Goal: Information Seeking & Learning: Find specific fact

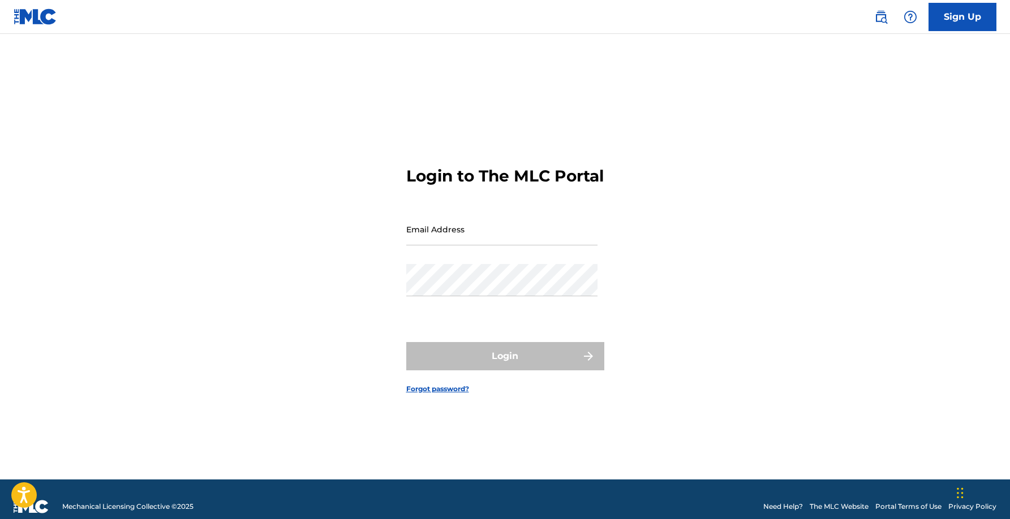
click at [879, 20] on img at bounding box center [881, 17] width 14 height 14
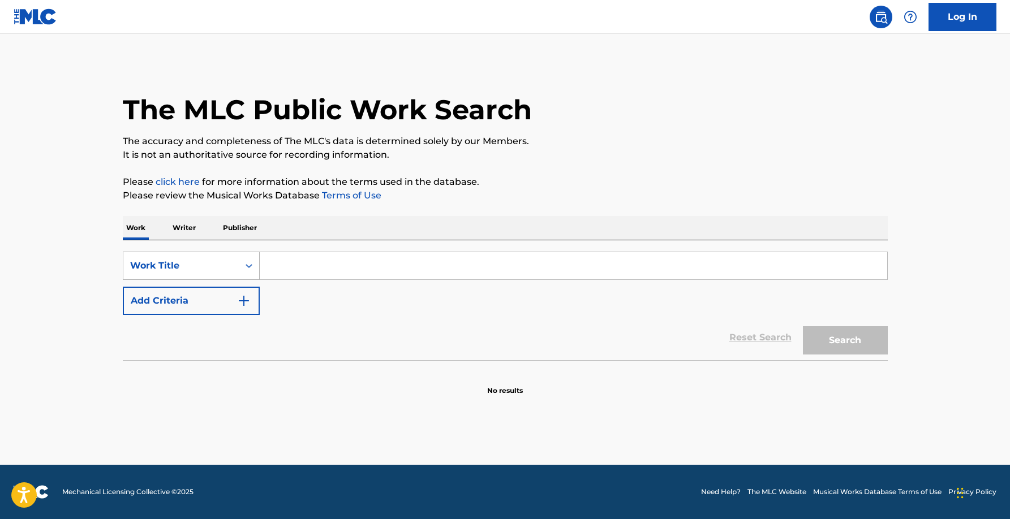
click at [174, 255] on div "Work Title" at bounding box center [180, 266] width 115 height 22
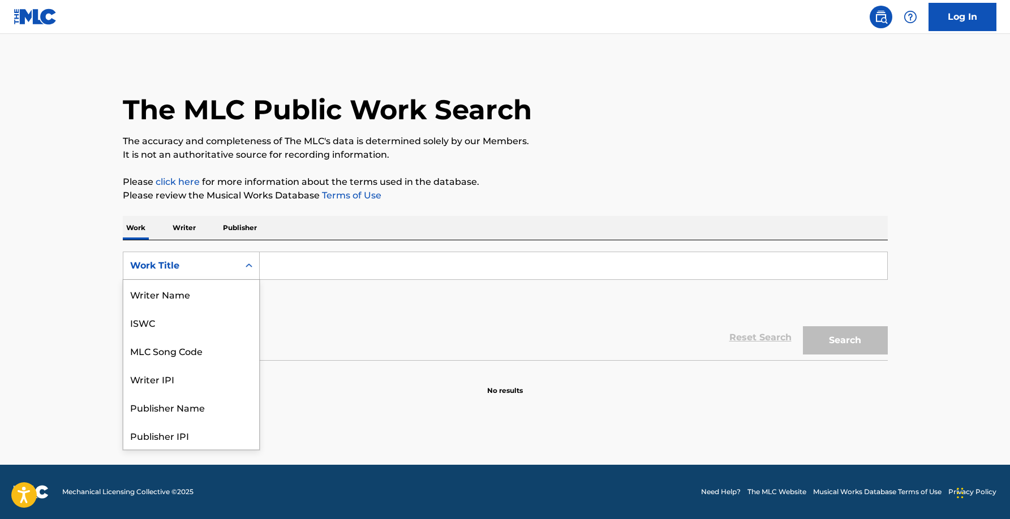
scroll to position [57, 0]
click at [190, 223] on p "Writer" at bounding box center [184, 228] width 30 height 24
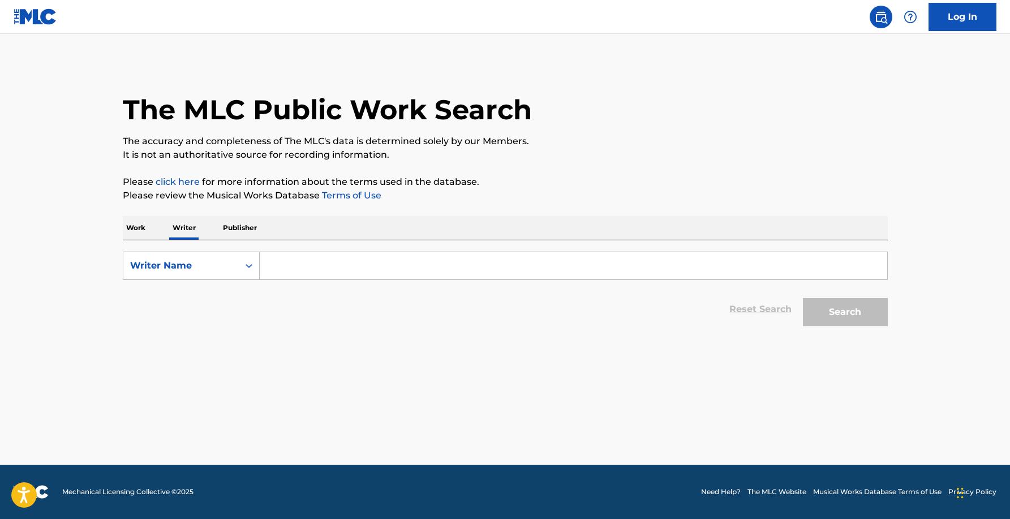
click at [351, 266] on input "Search Form" at bounding box center [574, 265] width 628 height 27
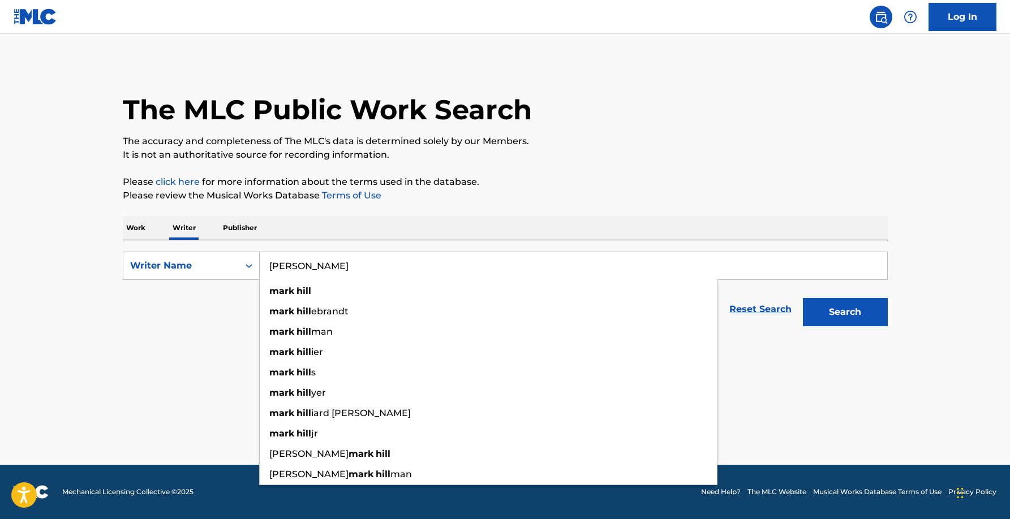
type input "mark hill"
click at [803, 298] on button "Search" at bounding box center [845, 312] width 85 height 28
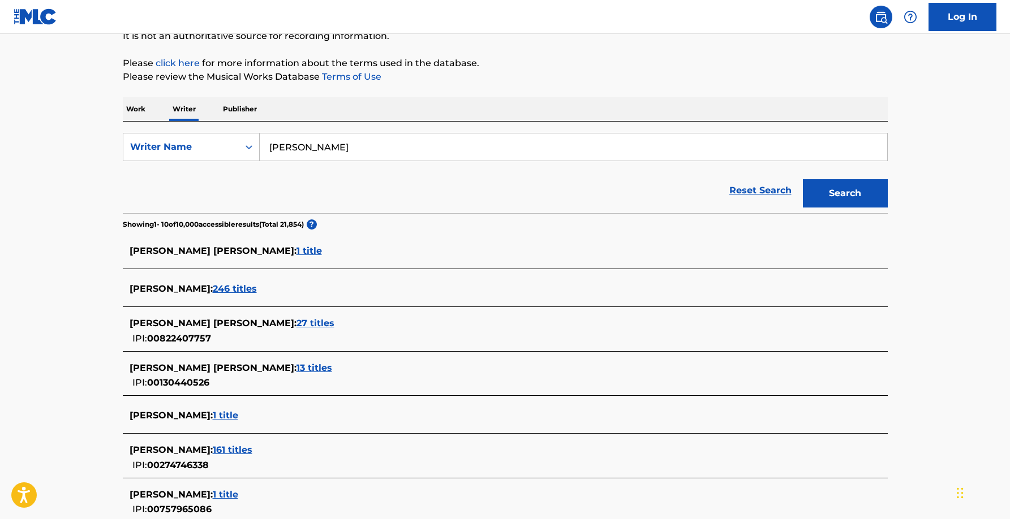
scroll to position [120, 0]
click at [213, 283] on span "246 titles" at bounding box center [235, 287] width 44 height 11
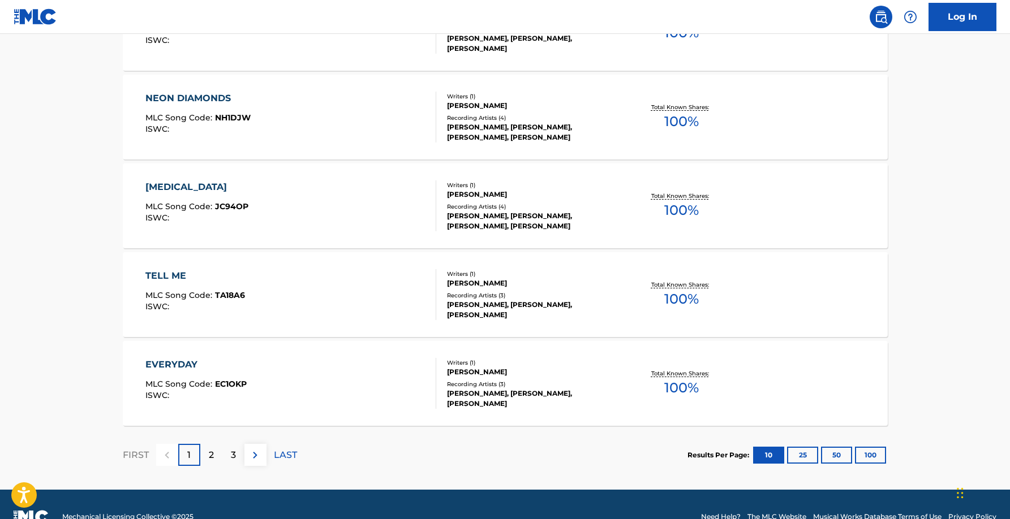
scroll to position [856, 0]
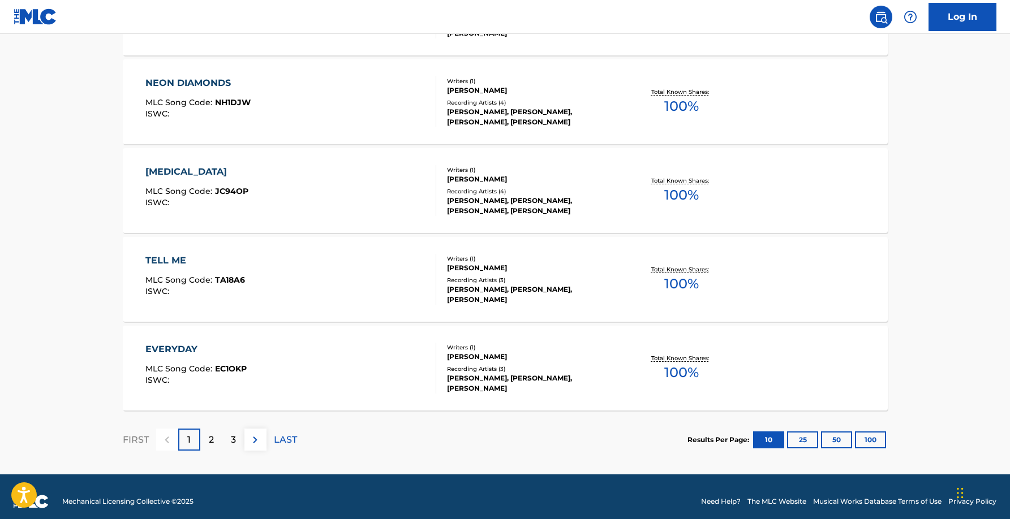
click at [209, 433] on p "2" at bounding box center [211, 440] width 5 height 14
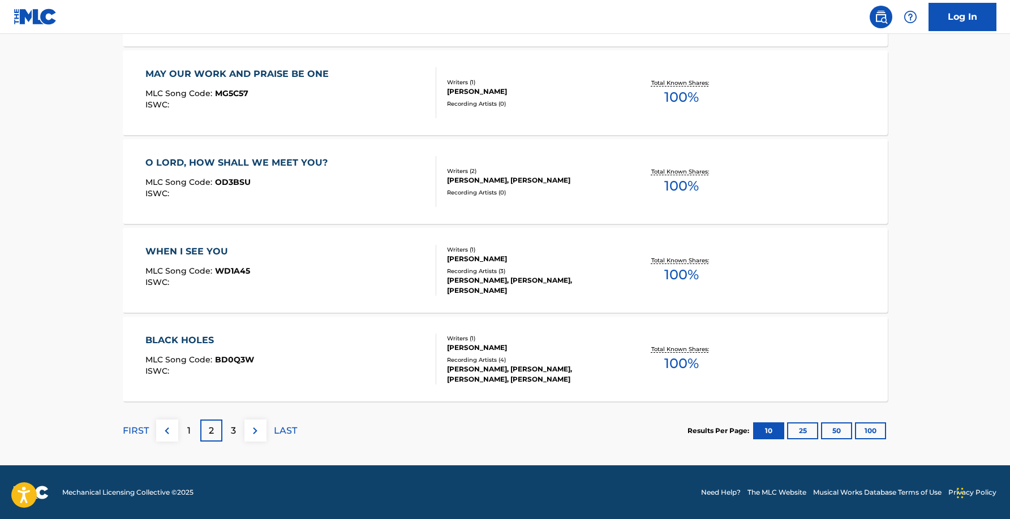
scroll to position [866, 0]
click at [231, 423] on div "3" at bounding box center [233, 430] width 22 height 22
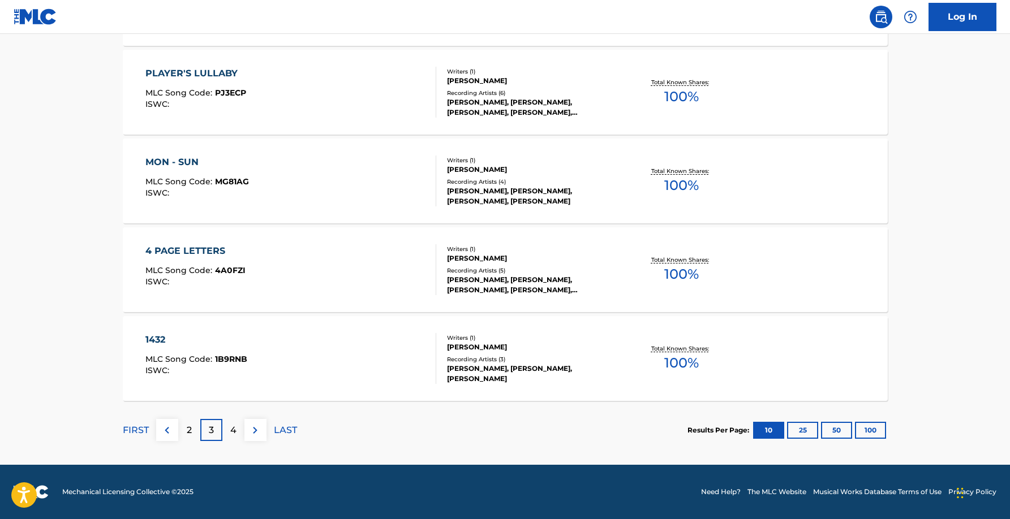
click at [241, 431] on div "4" at bounding box center [233, 430] width 22 height 22
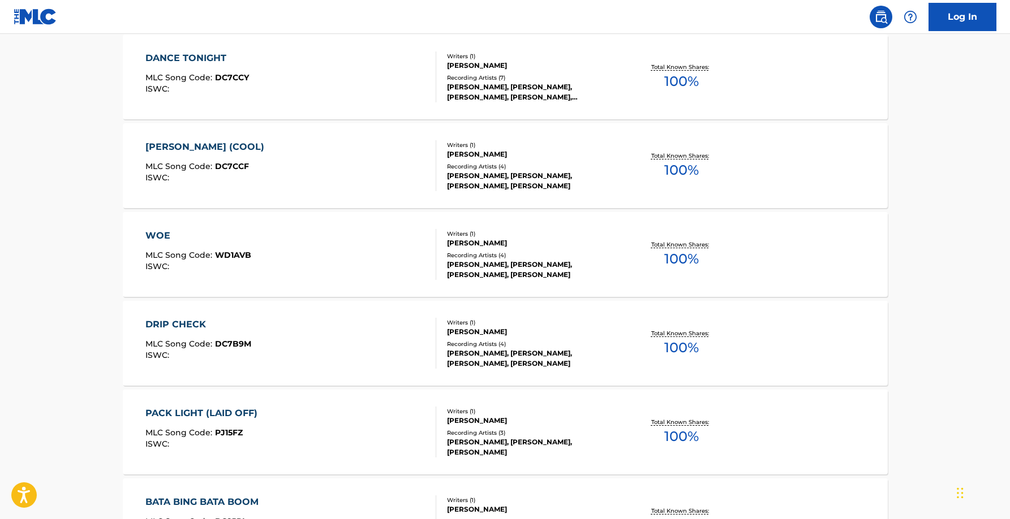
scroll to position [813, 0]
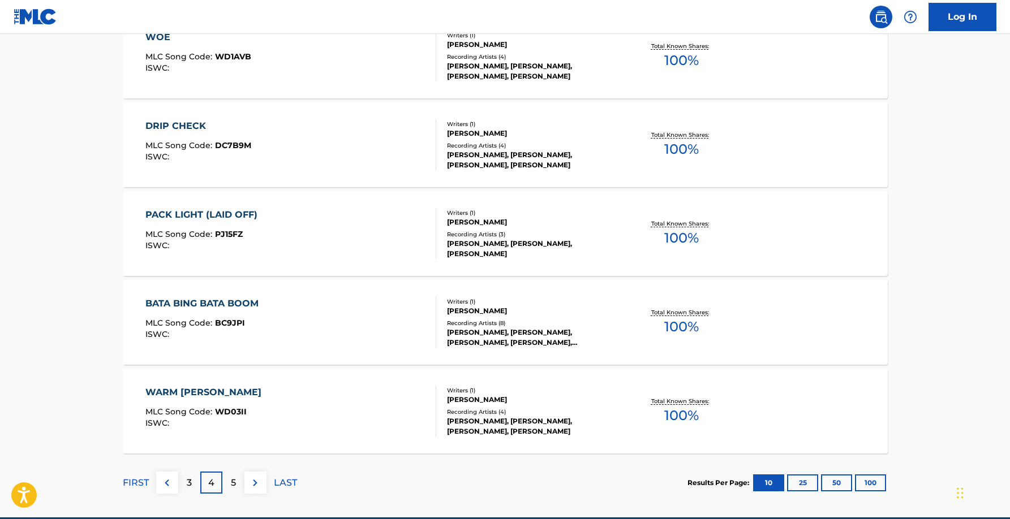
click at [226, 480] on div "5" at bounding box center [233, 483] width 22 height 22
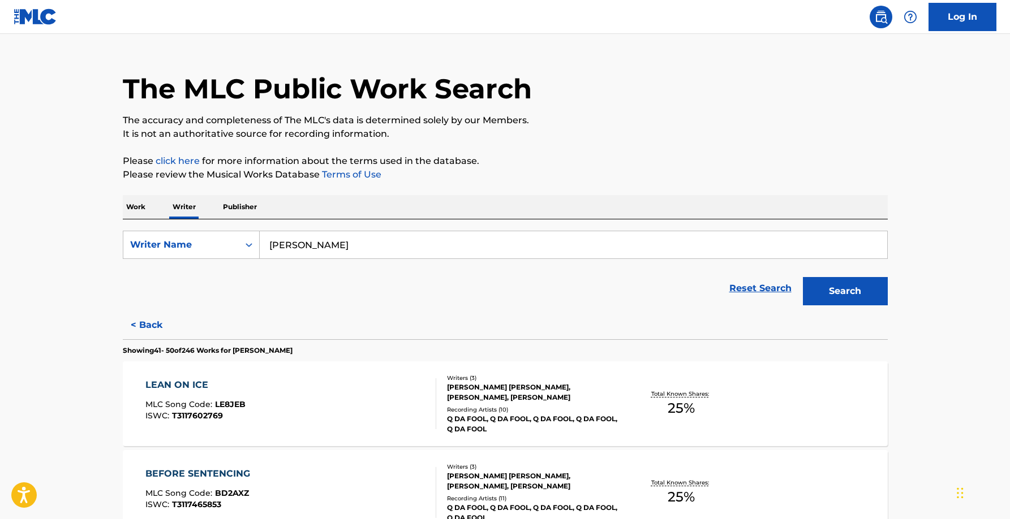
scroll to position [1, 0]
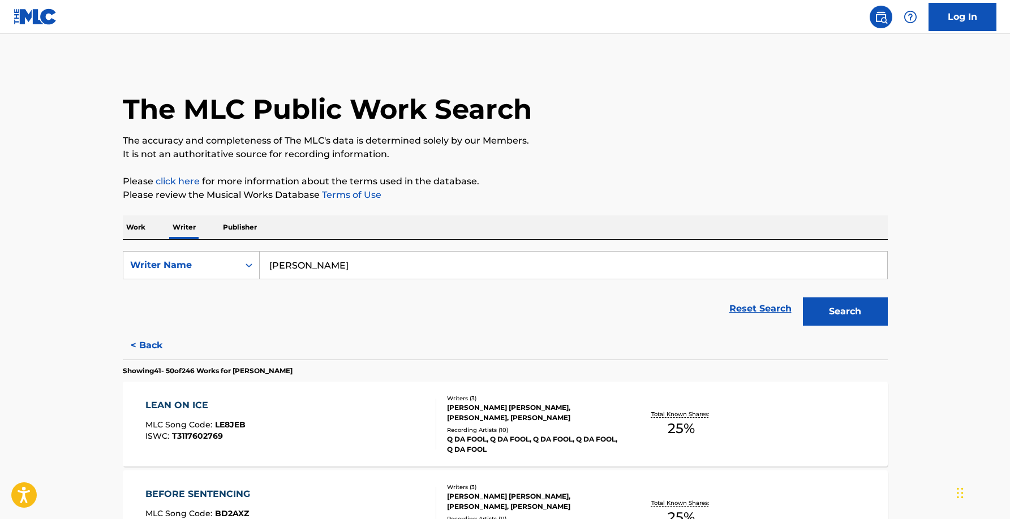
click at [144, 229] on p "Work" at bounding box center [136, 228] width 26 height 24
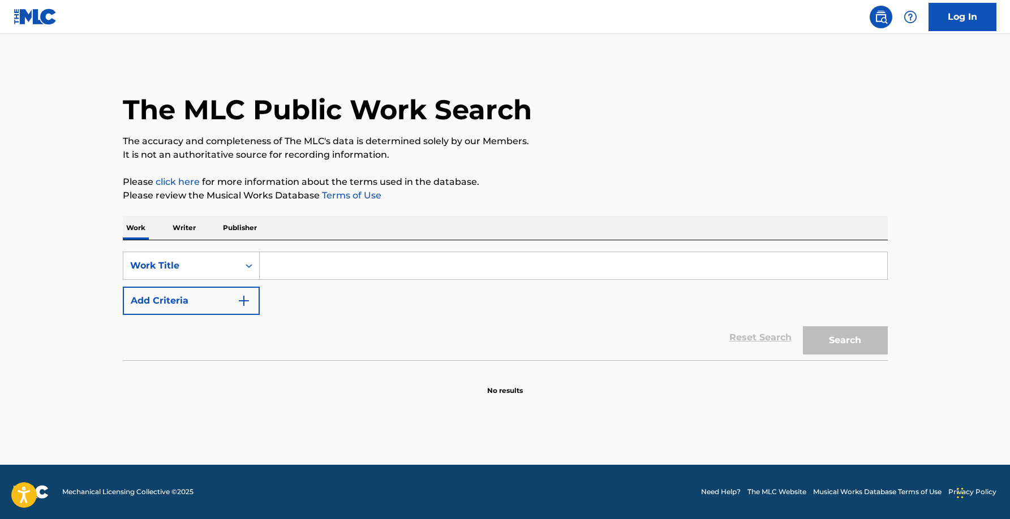
click at [372, 276] on input "Search Form" at bounding box center [574, 265] width 628 height 27
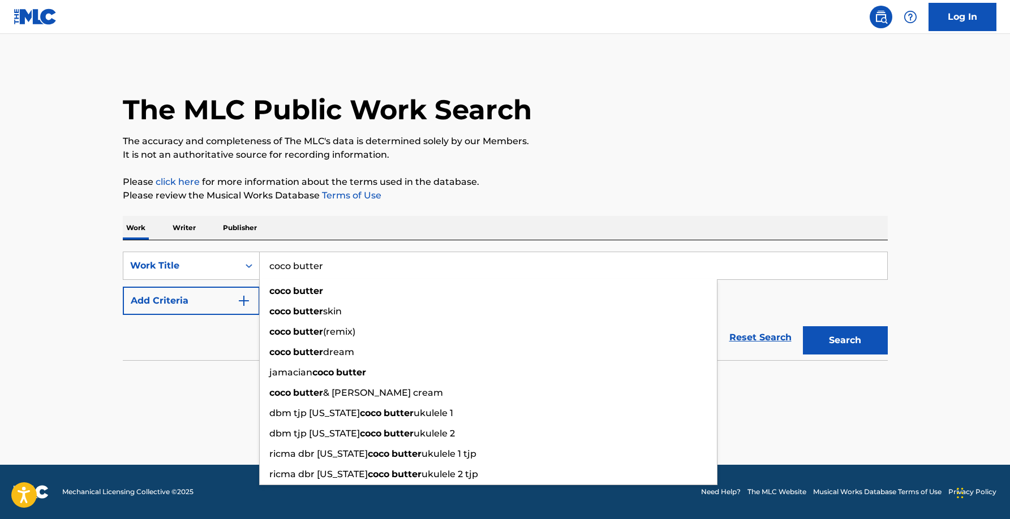
type input "coco butter"
click at [803, 327] on button "Search" at bounding box center [845, 341] width 85 height 28
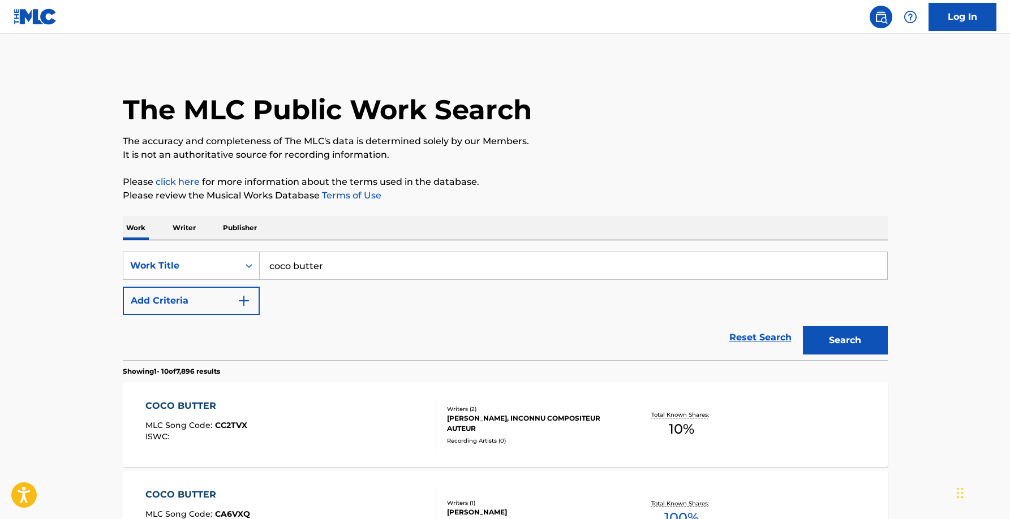
click at [203, 304] on button "Add Criteria" at bounding box center [191, 301] width 137 height 28
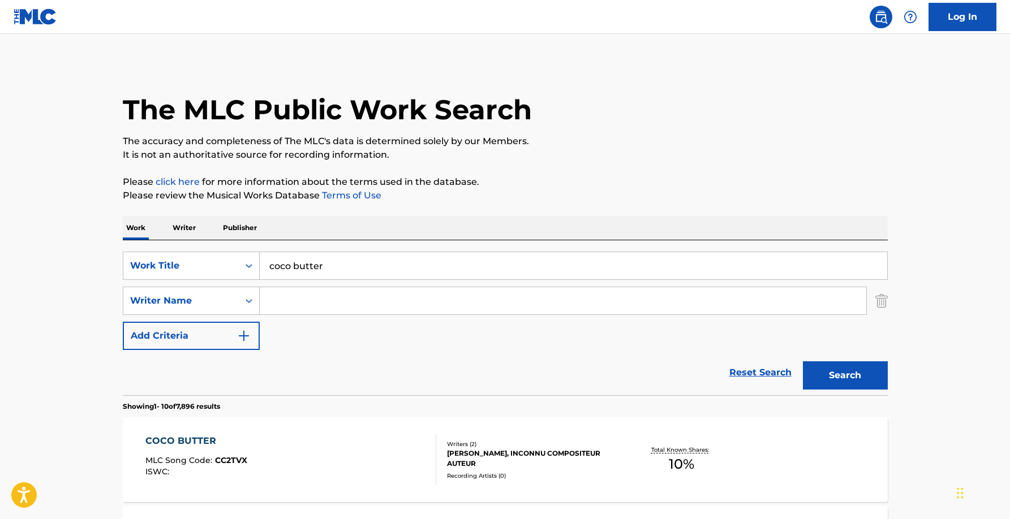
click at [353, 312] on input "Search Form" at bounding box center [563, 300] width 607 height 27
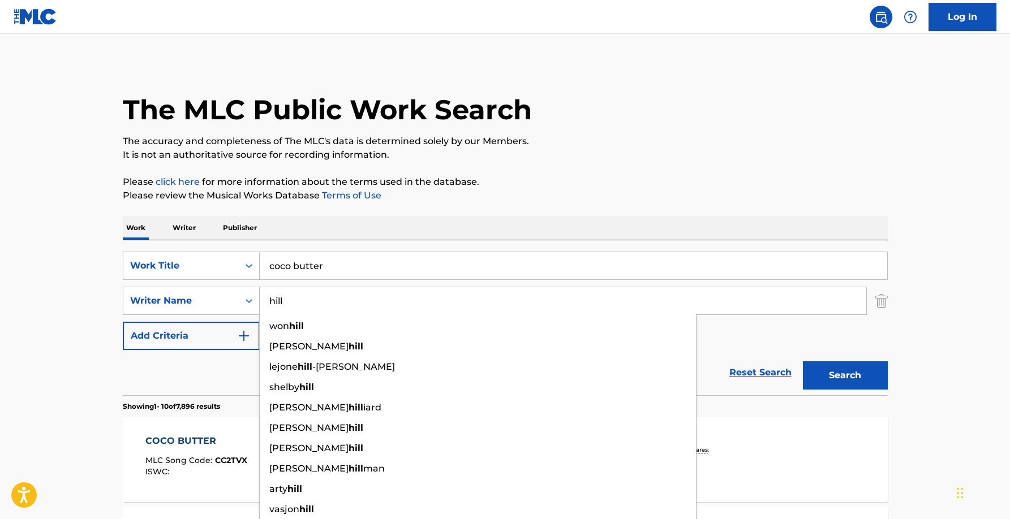
type input "hill"
click at [803, 362] on button "Search" at bounding box center [845, 376] width 85 height 28
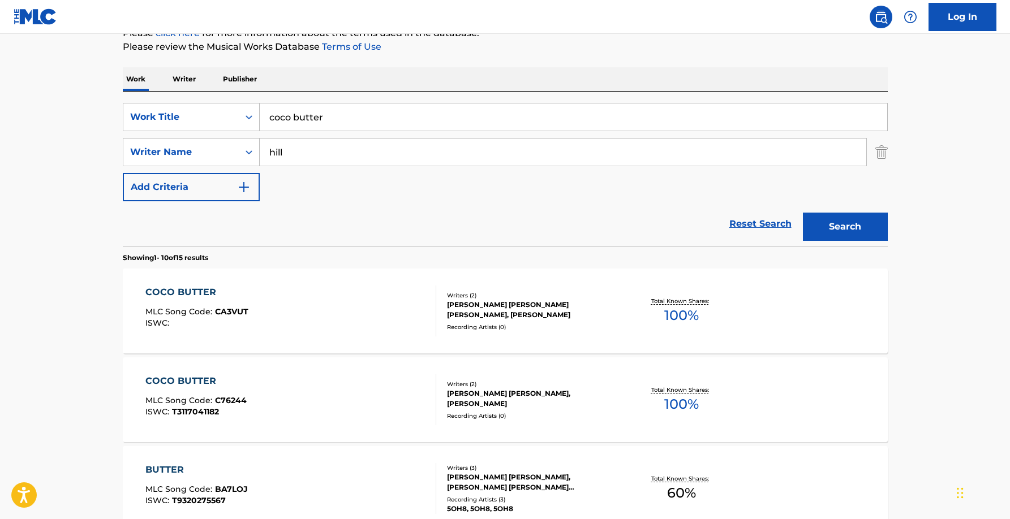
scroll to position [192, 0]
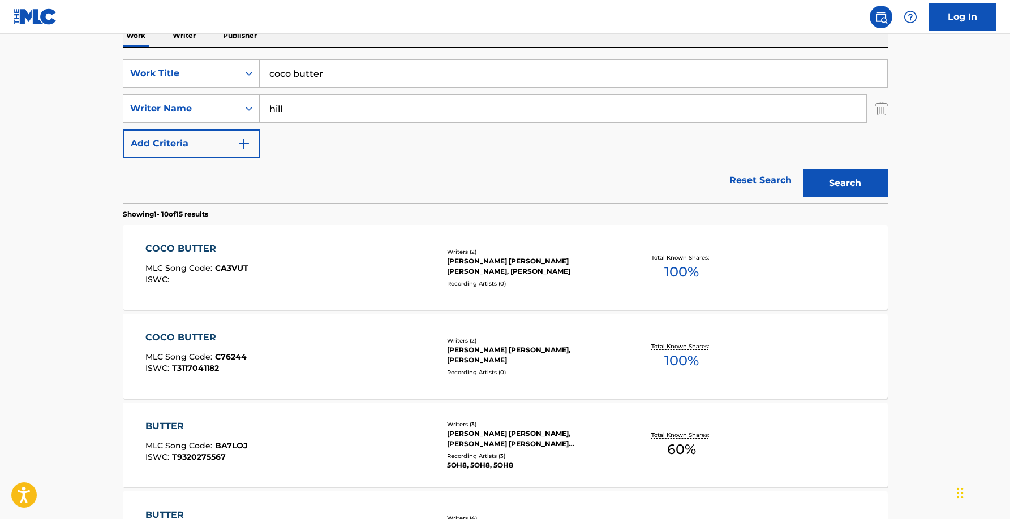
click at [572, 354] on div "CRAIG ASHLEY DAVID, MARK HILL" at bounding box center [532, 355] width 171 height 20
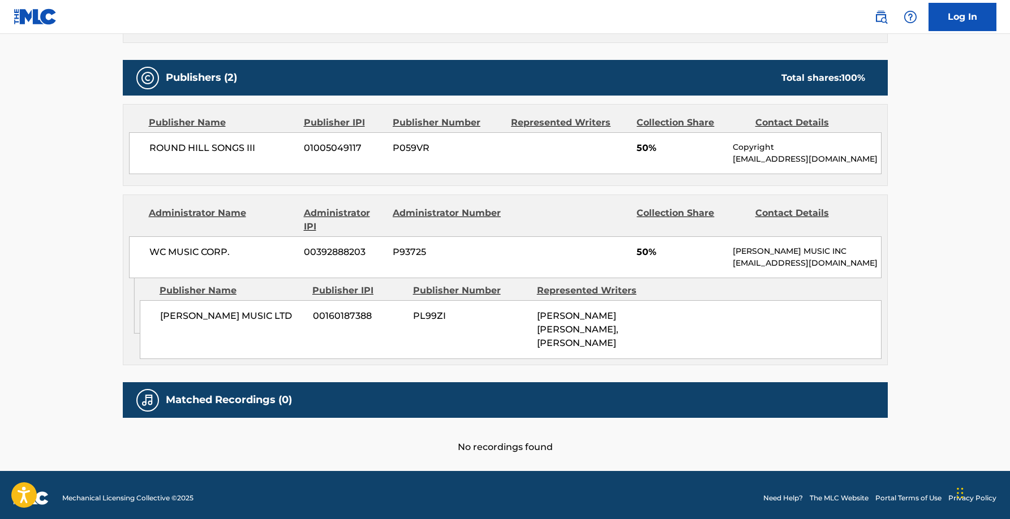
scroll to position [532, 0]
